Goal: Task Accomplishment & Management: Manage account settings

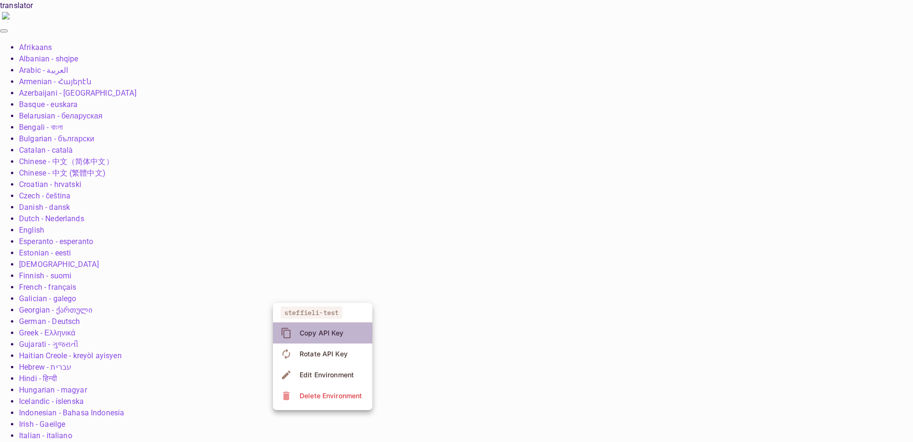
click at [316, 337] on span "Copy API Key" at bounding box center [322, 332] width 50 height 15
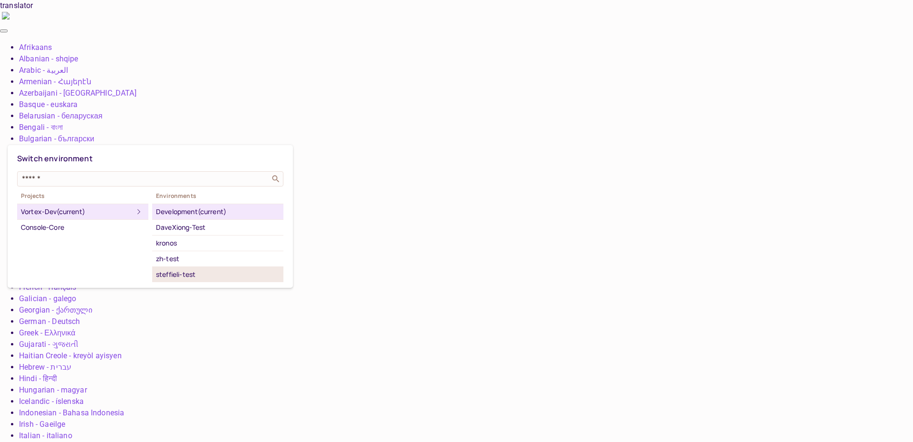
click at [200, 274] on div "steffieli-test" at bounding box center [218, 274] width 124 height 11
